Goal: Task Accomplishment & Management: Manage account settings

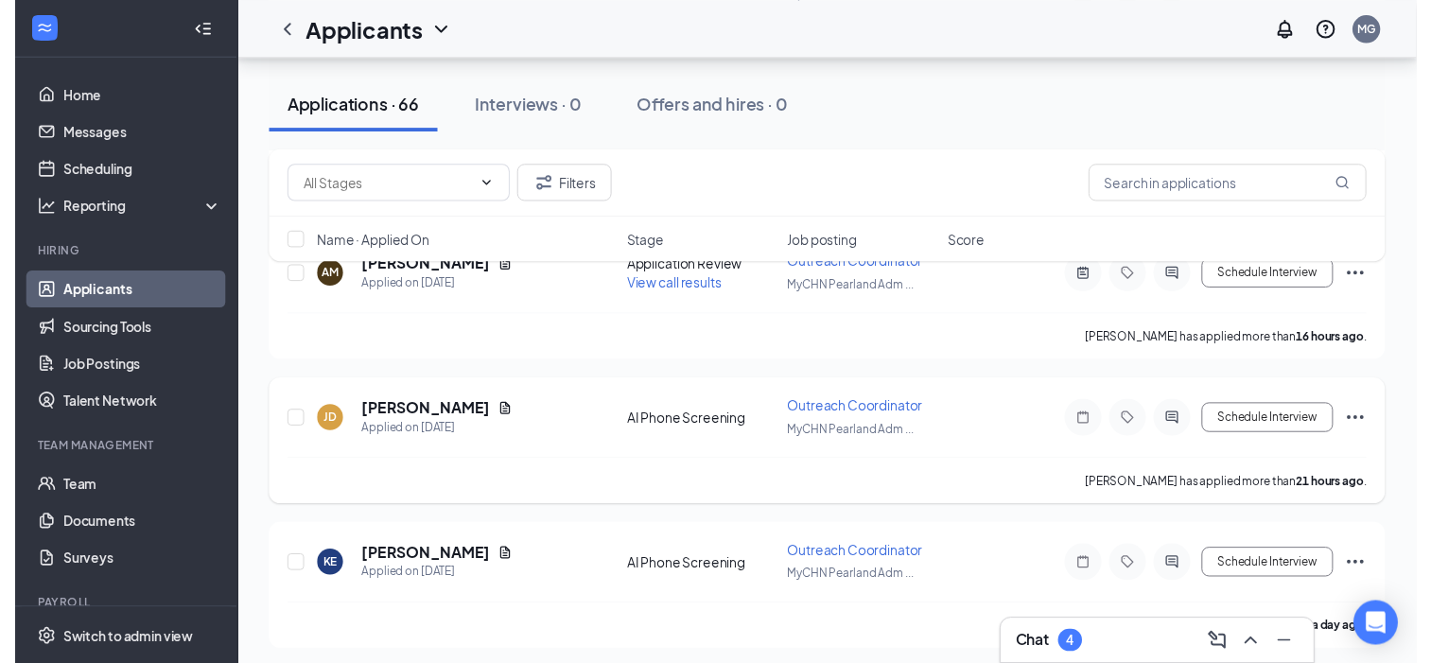
scroll to position [851, 0]
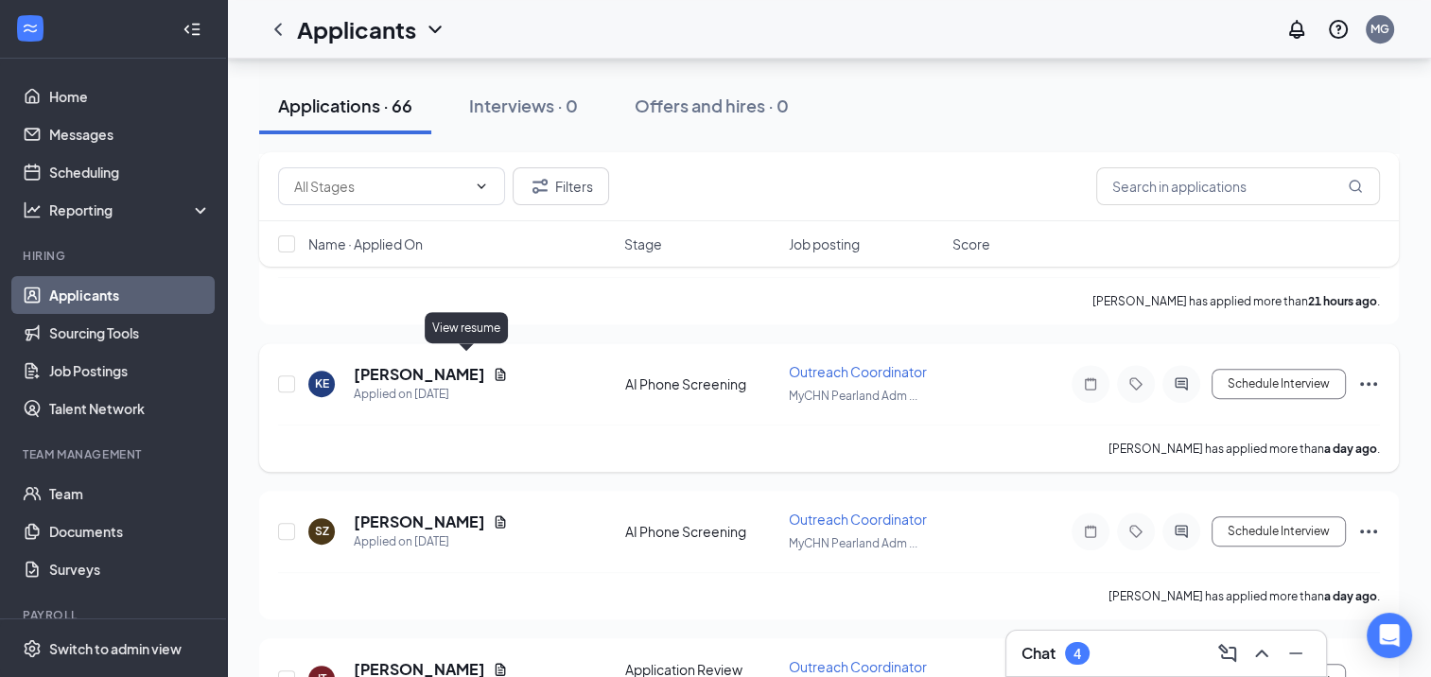
click at [495, 368] on icon "Document" at bounding box center [500, 374] width 10 height 12
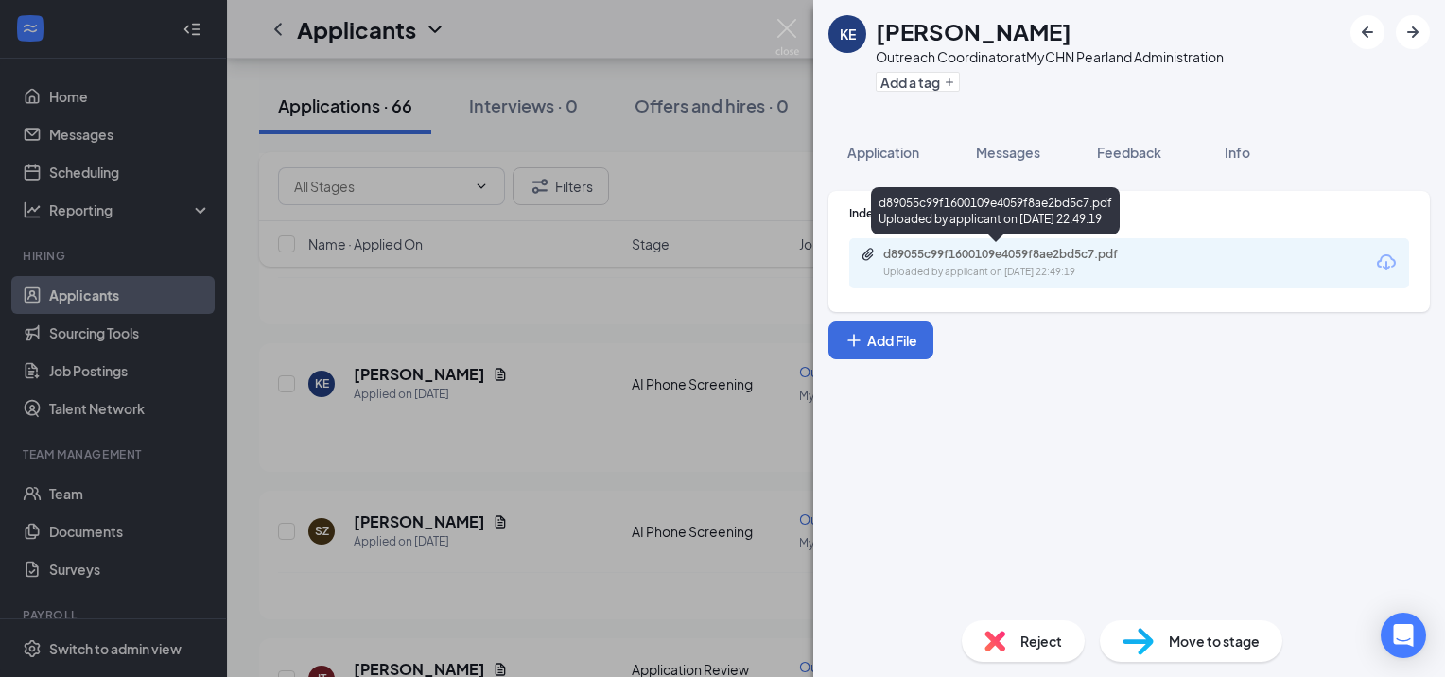
click at [1047, 250] on div "d89055c99f1600109e4059f8ae2bd5c7.pdf" at bounding box center [1015, 254] width 265 height 15
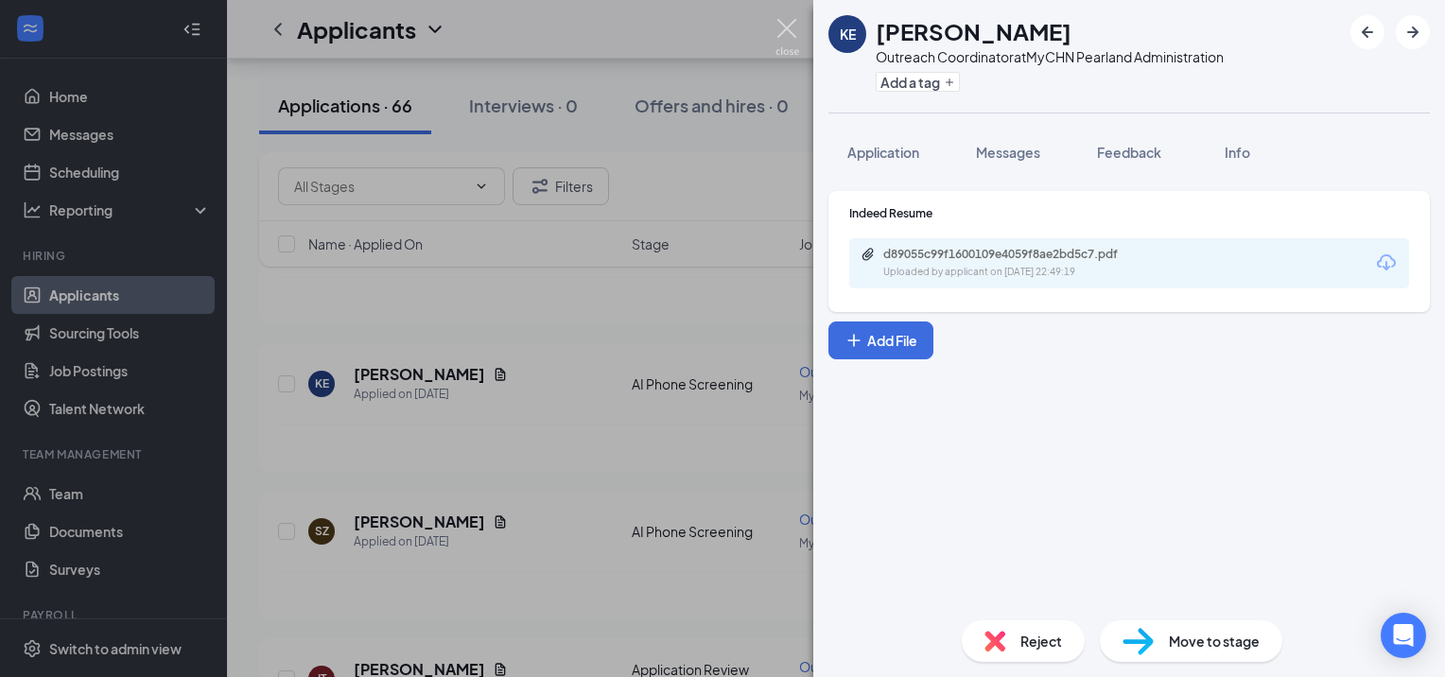
click at [779, 34] on img at bounding box center [787, 37] width 24 height 37
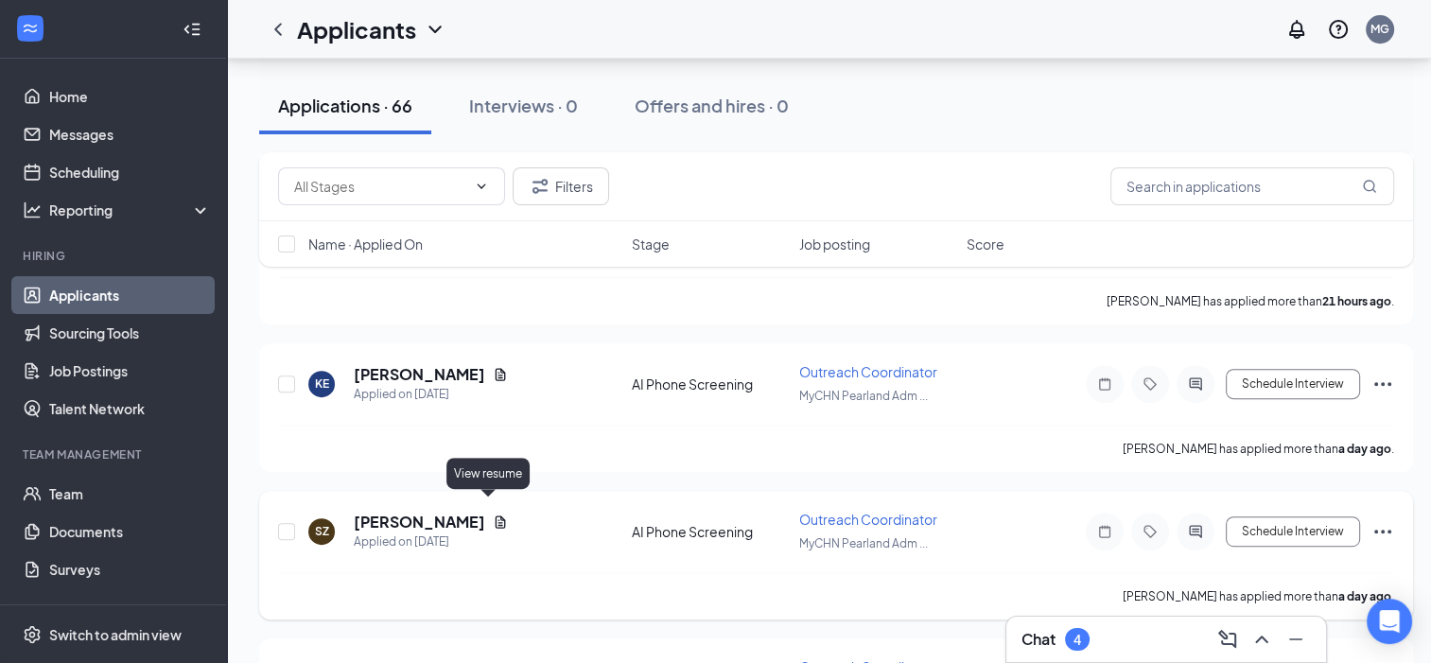
click at [493, 514] on icon "Document" at bounding box center [500, 521] width 15 height 15
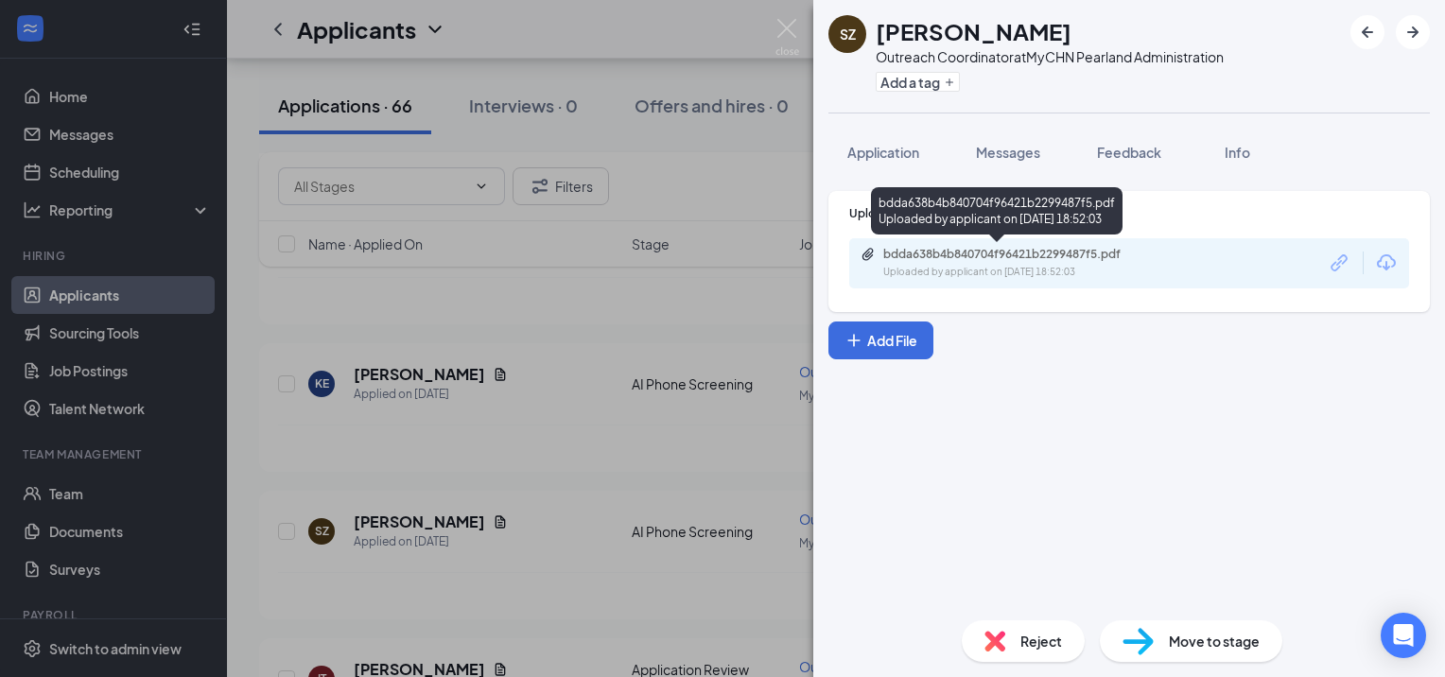
click at [960, 253] on div "bdda638b4b840704f96421b2299487f5.pdf" at bounding box center [1015, 254] width 265 height 15
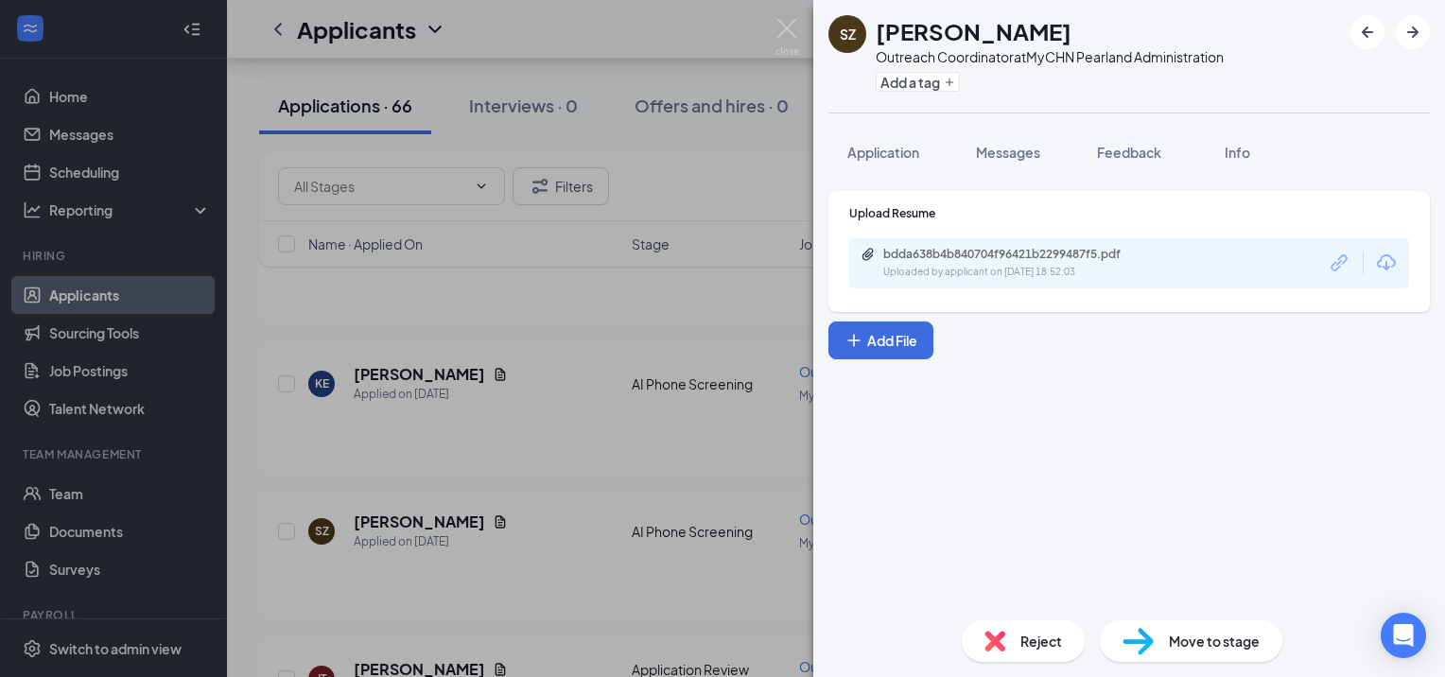
click at [696, 51] on div "SZ [PERSON_NAME] Outreach Coordinator at MyCHN Pearland Administration Add a ta…" at bounding box center [722, 338] width 1445 height 677
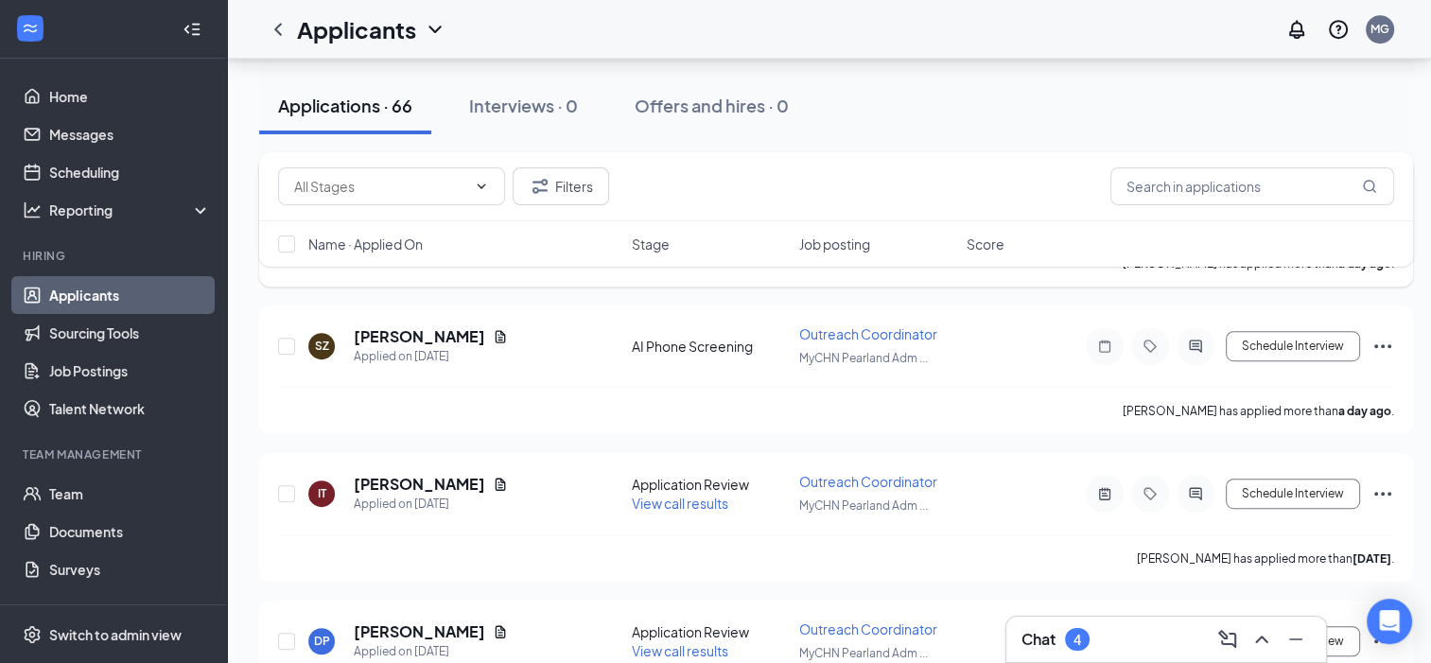
scroll to position [1040, 0]
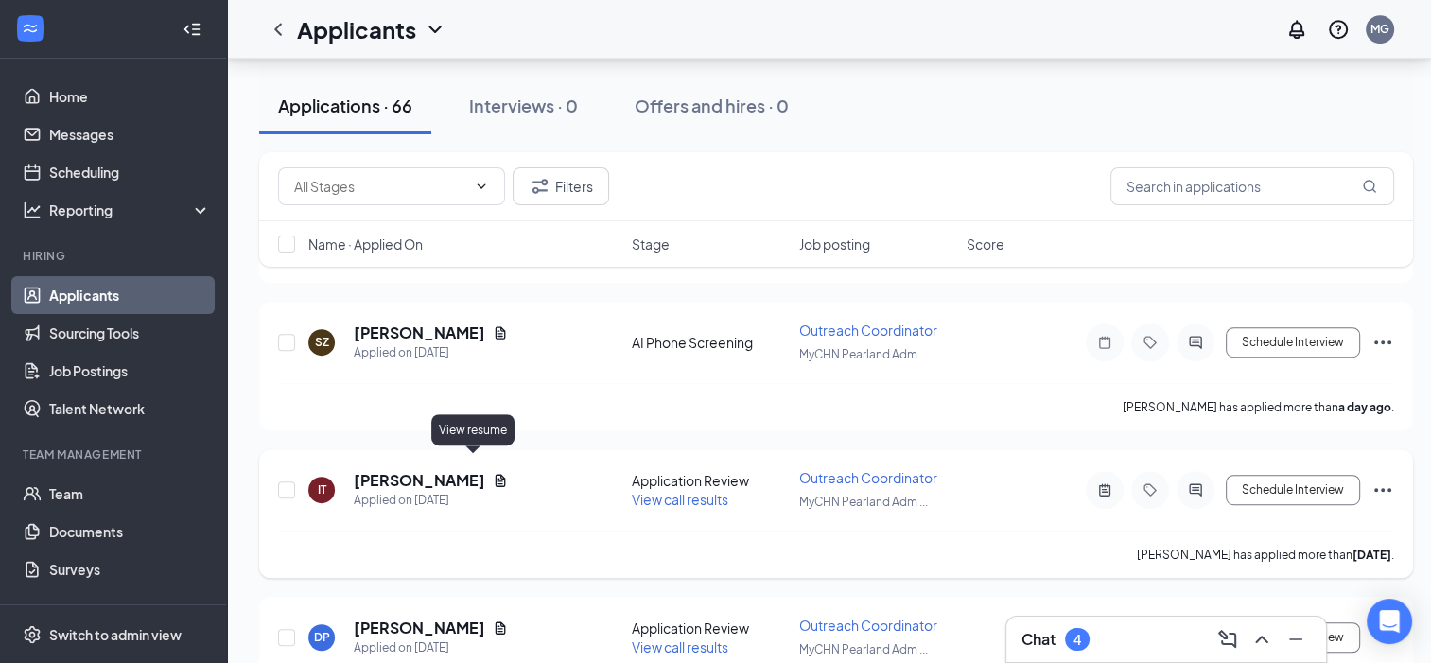
click at [493, 473] on icon "Document" at bounding box center [500, 480] width 15 height 15
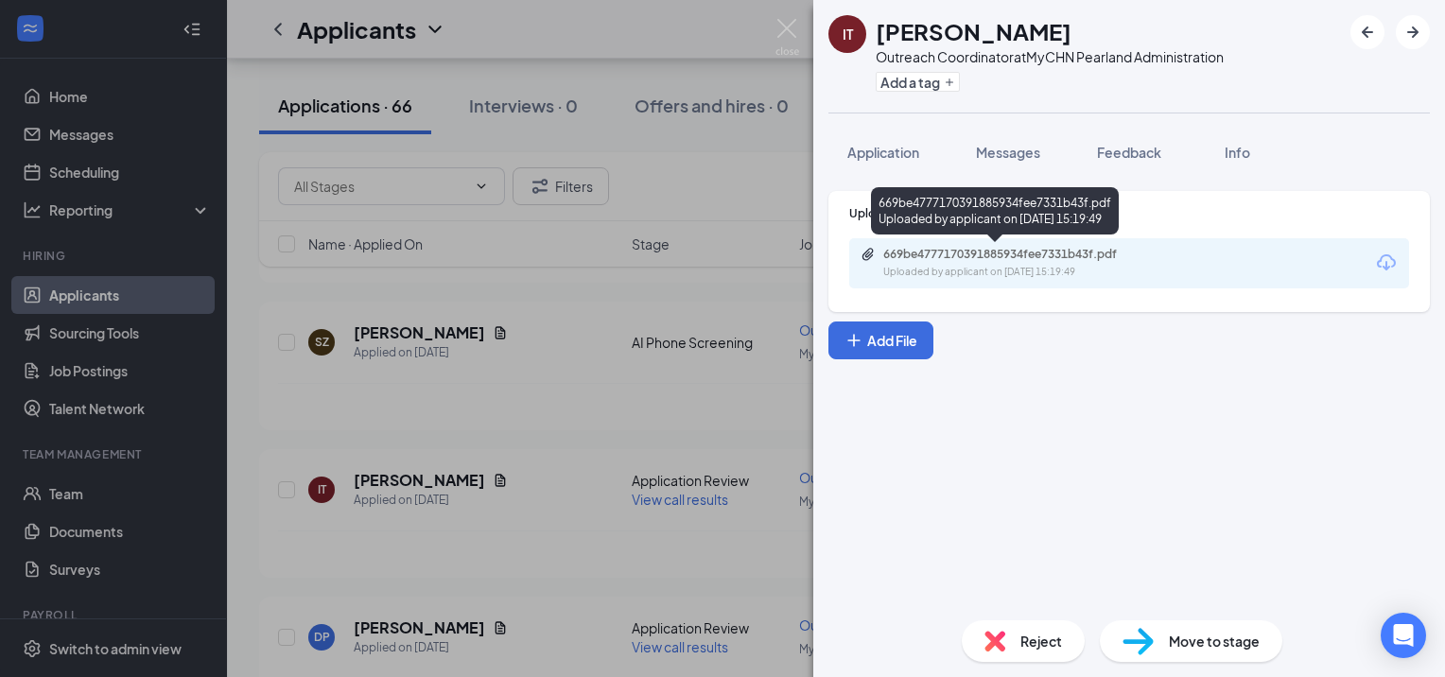
click at [999, 250] on div "669be4777170391885934fee7331b43f.pdf" at bounding box center [1015, 254] width 265 height 15
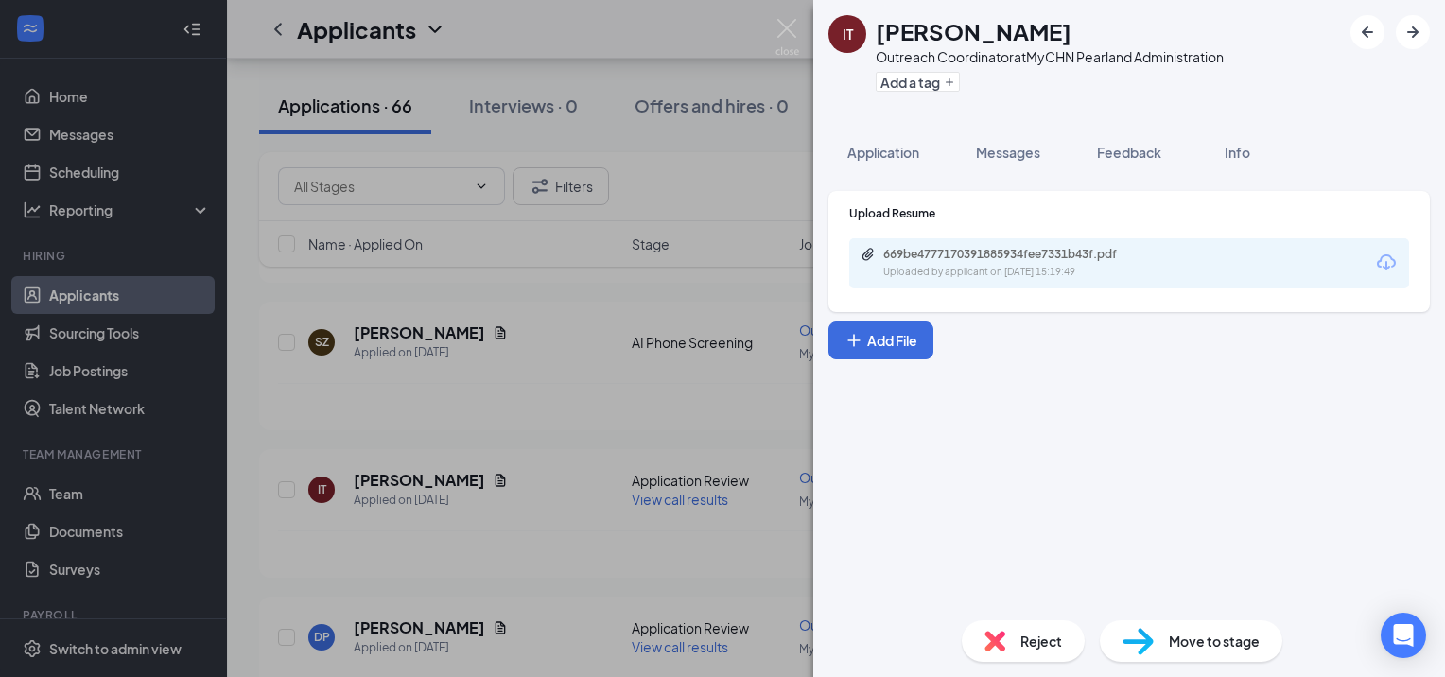
click at [692, 43] on div "IT [PERSON_NAME] Outreach Coordinator at MyCHN Pearland Administration Add a ta…" at bounding box center [722, 338] width 1445 height 677
click at [787, 30] on div "Applicants MG" at bounding box center [836, 29] width 1218 height 59
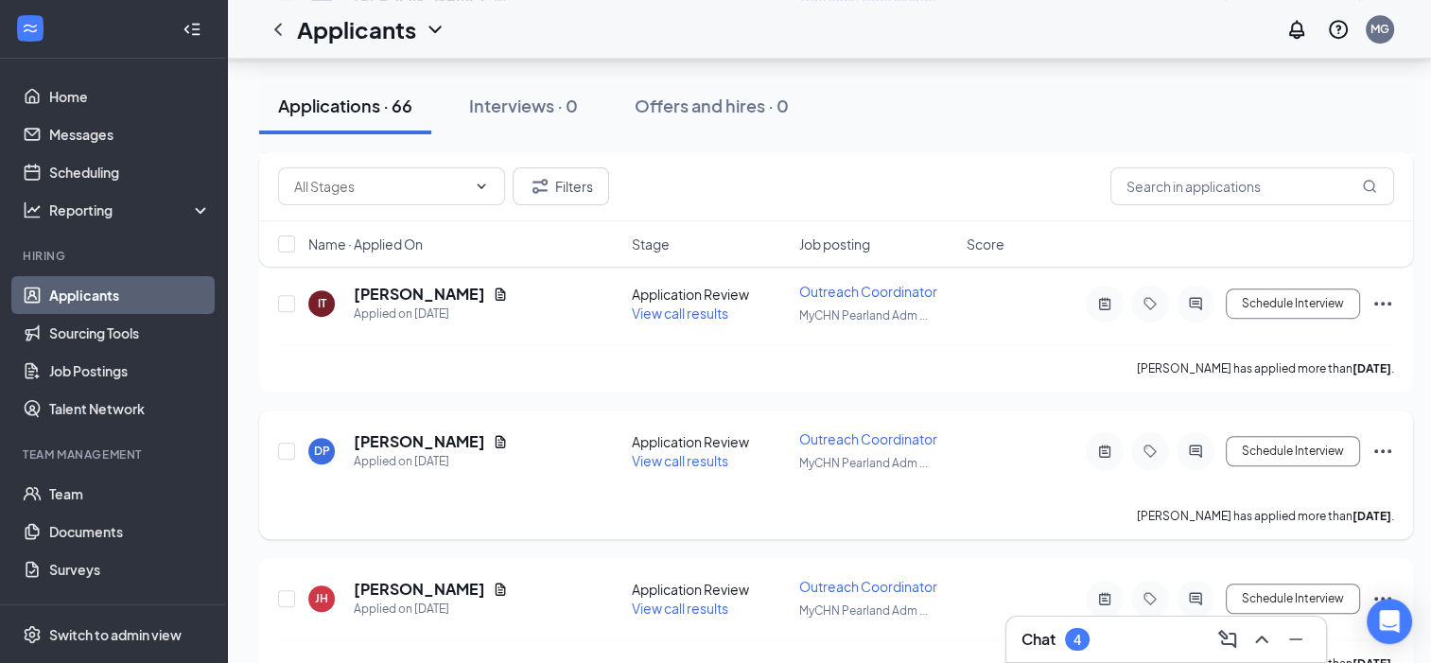
scroll to position [1229, 0]
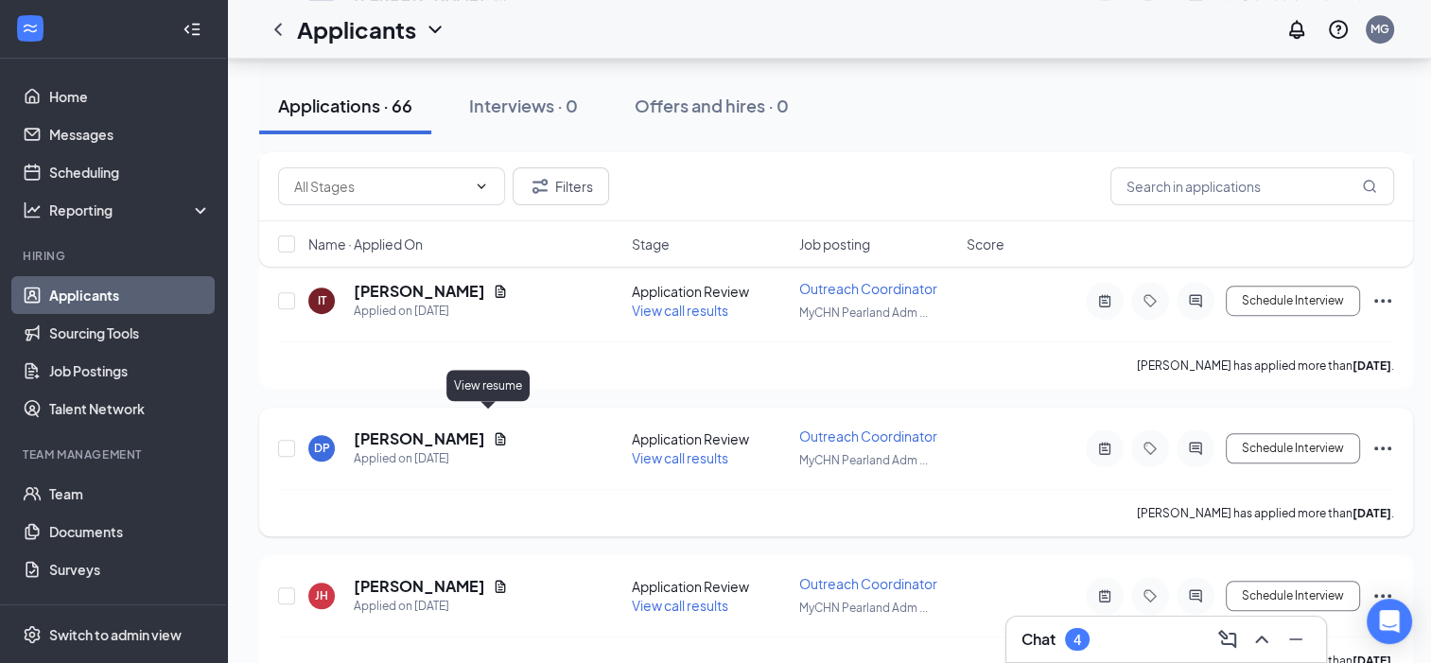
click at [495, 432] on icon "Document" at bounding box center [500, 438] width 10 height 12
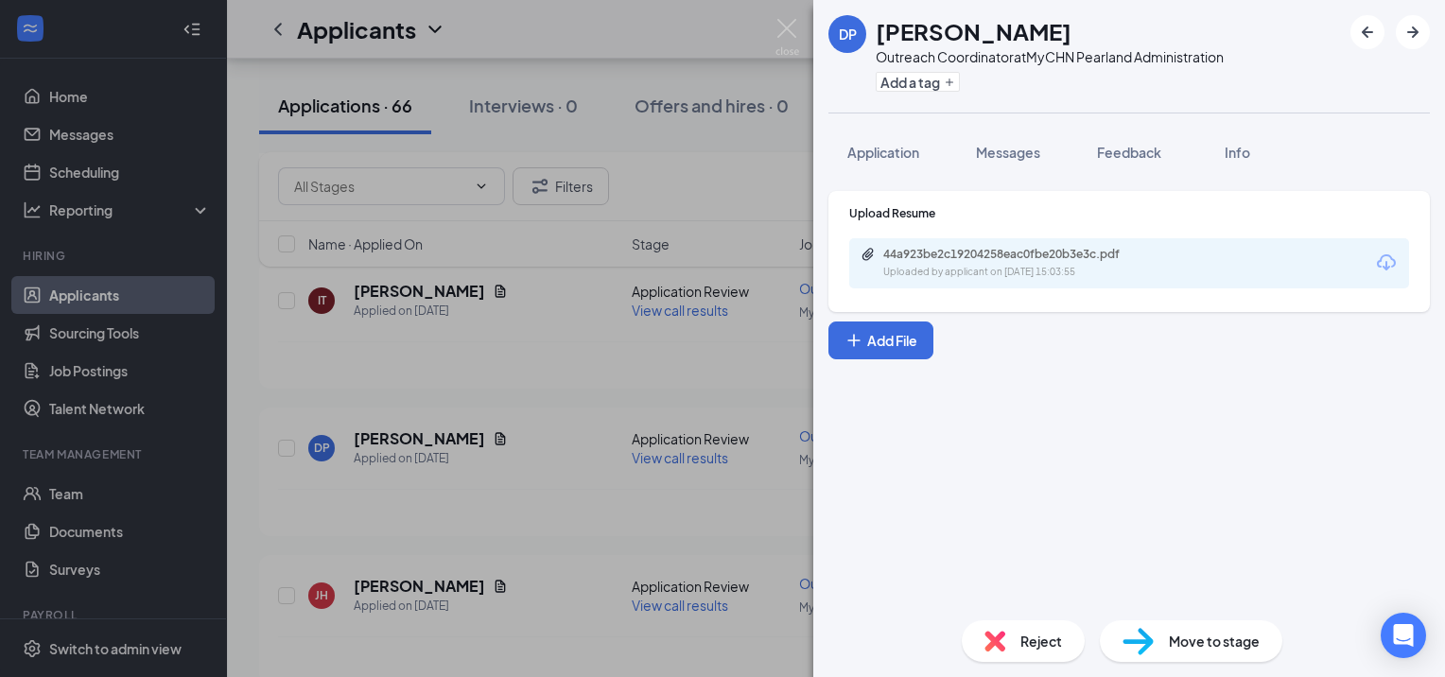
click at [939, 245] on div "44a923be2c19204258eac0fbe20b3e3c.pdf Uploaded by applicant on [DATE] 15:03:55" at bounding box center [1129, 263] width 560 height 50
click at [943, 253] on div "44a923be2c19204258eac0fbe20b3e3c.pdf" at bounding box center [1015, 254] width 265 height 15
click at [786, 26] on img at bounding box center [787, 37] width 24 height 37
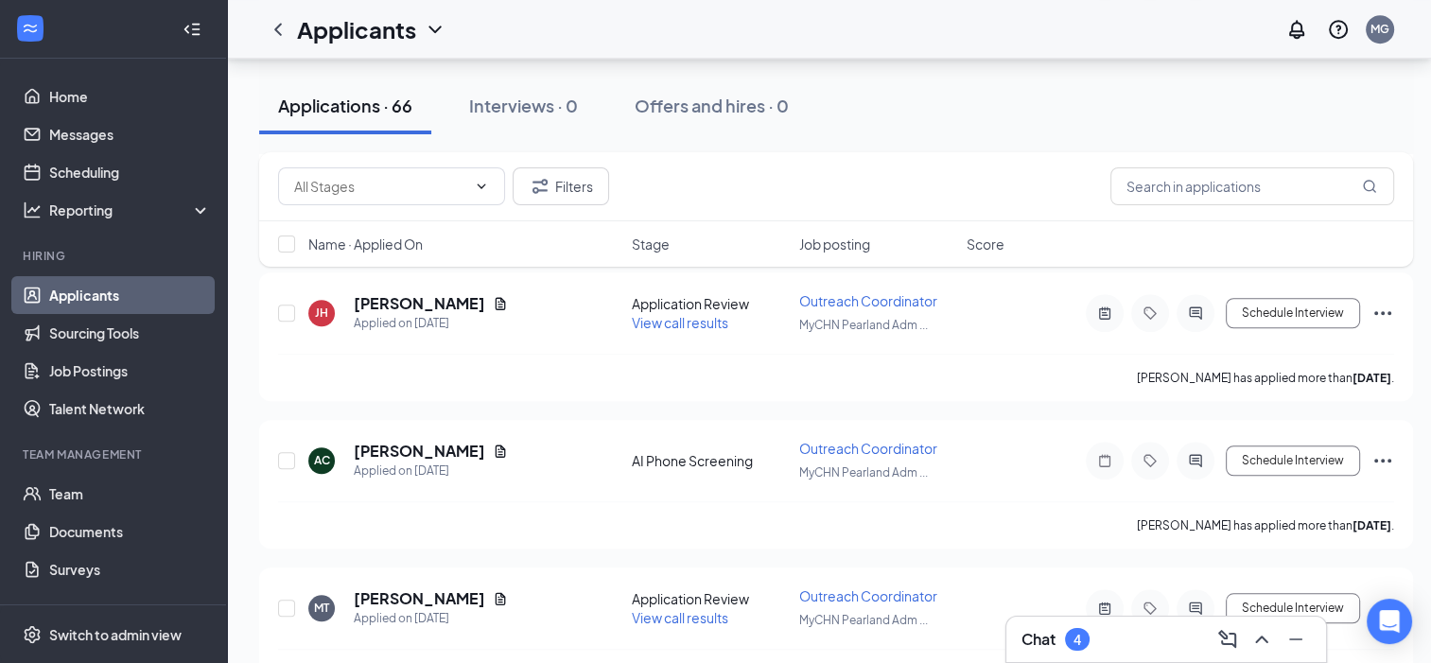
scroll to position [1513, 0]
click at [493, 295] on icon "Document" at bounding box center [500, 302] width 15 height 15
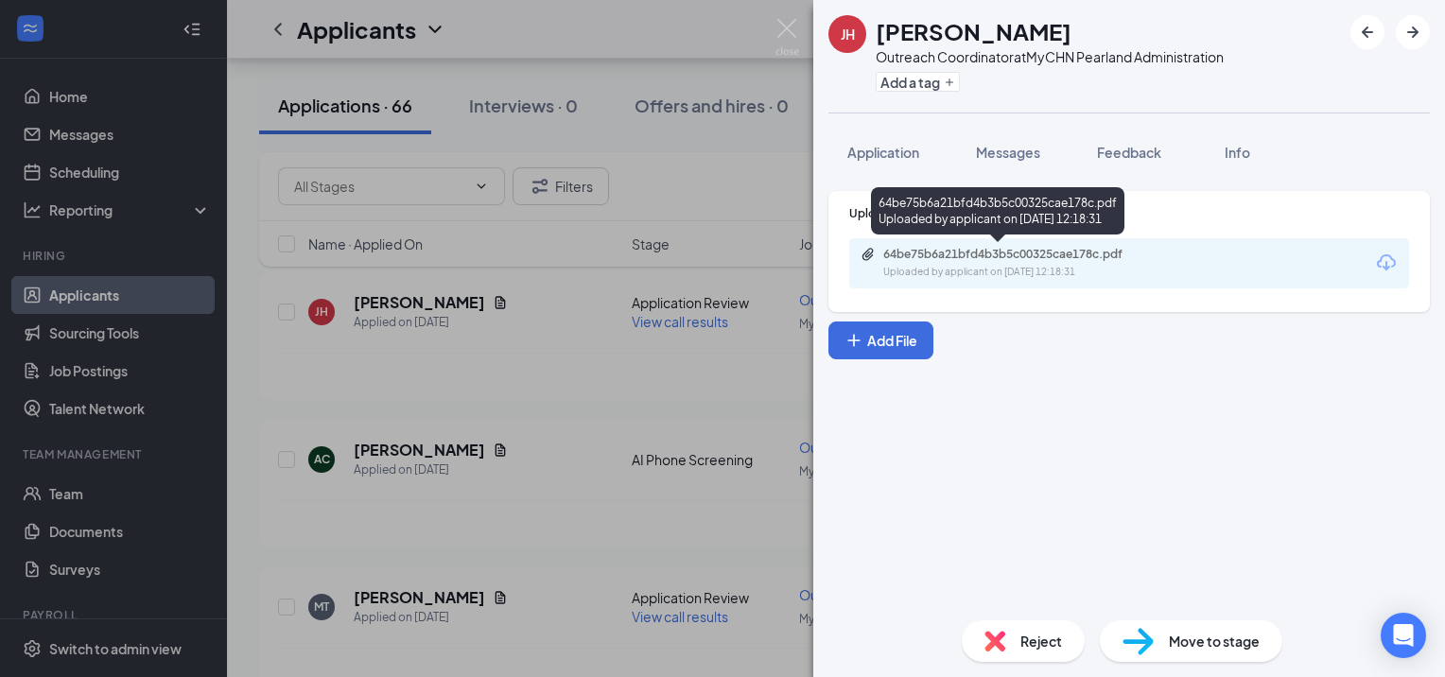
click at [1024, 254] on div "64be75b6a21bfd4b3b5c00325cae178c.pdf" at bounding box center [1015, 254] width 265 height 15
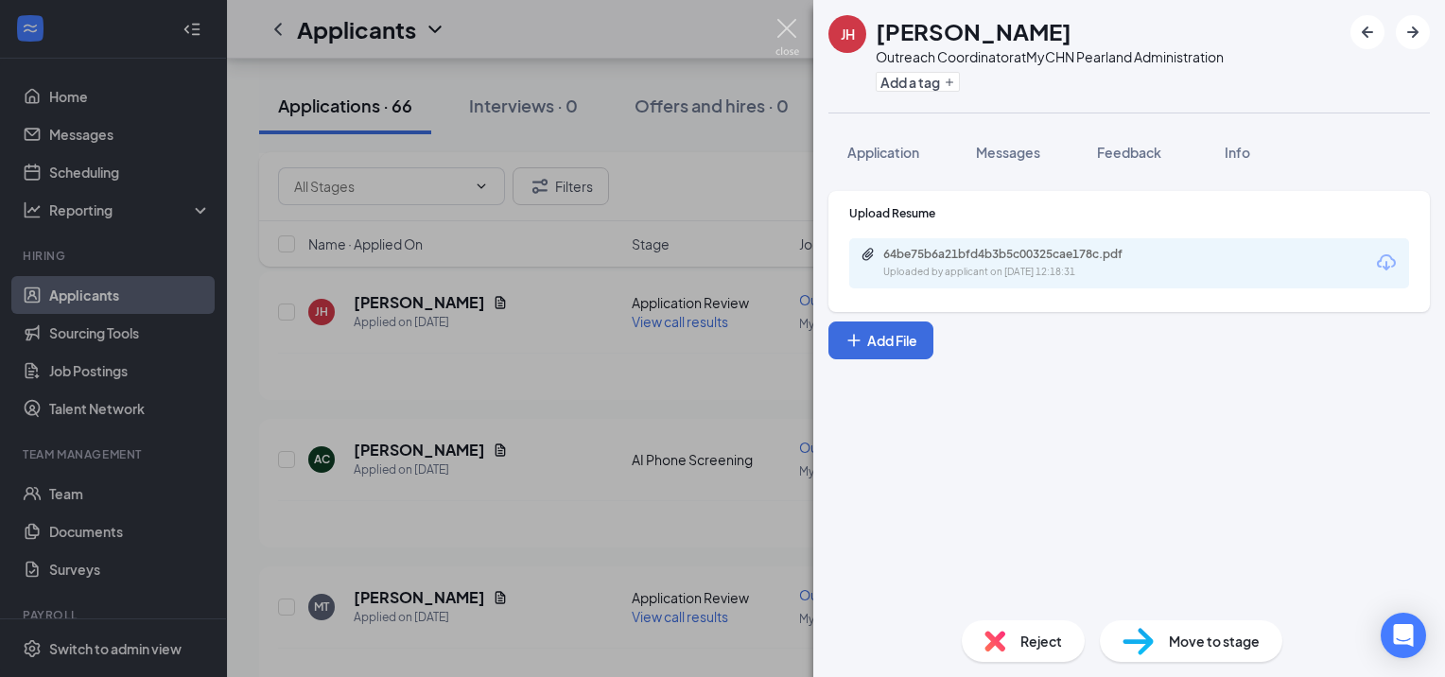
click at [780, 27] on img at bounding box center [787, 37] width 24 height 37
